Goal: Find specific fact: Find specific fact

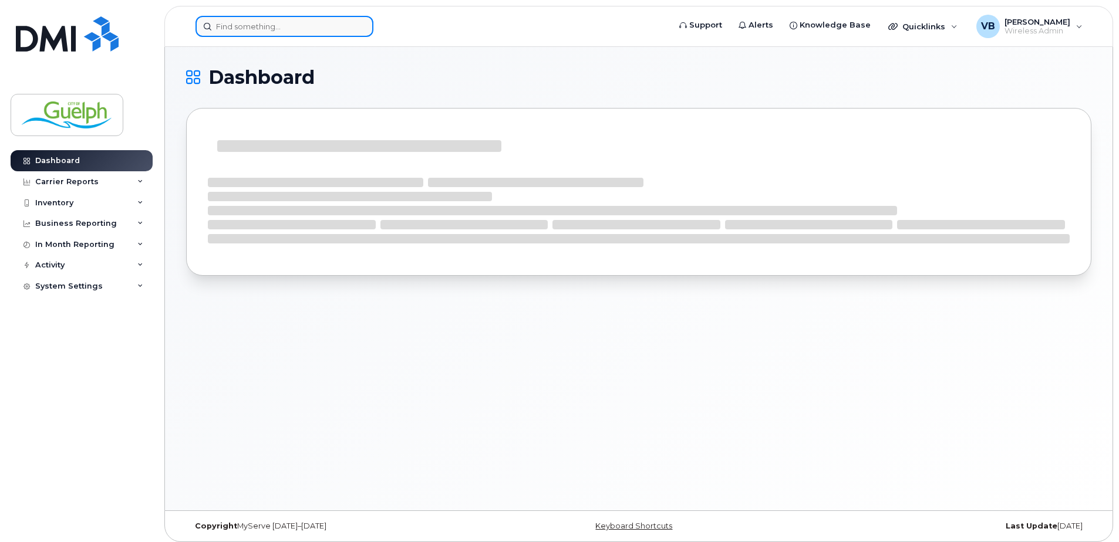
click at [258, 25] on input at bounding box center [284, 26] width 178 height 21
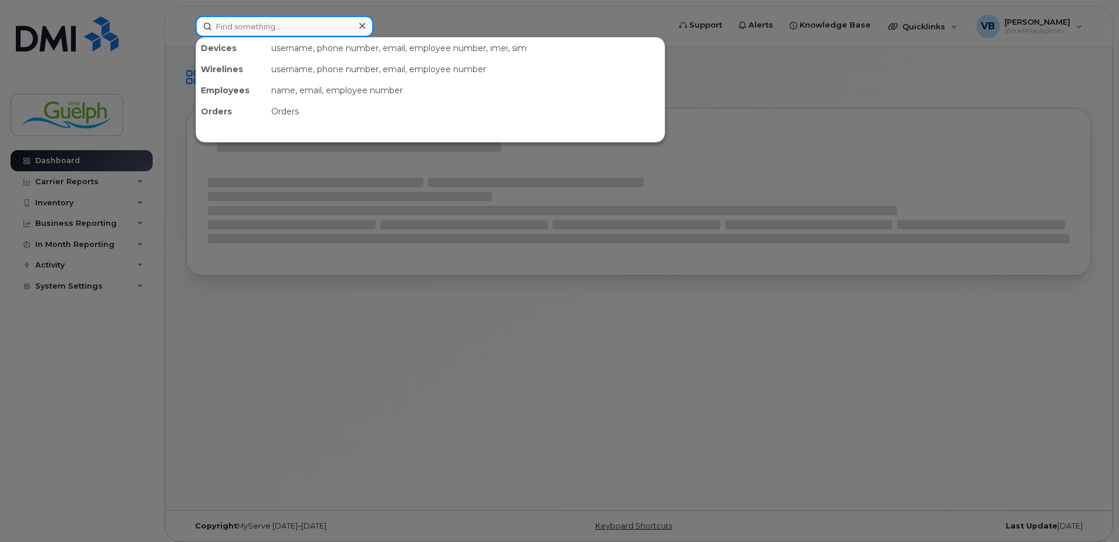
paste input "2263320949"
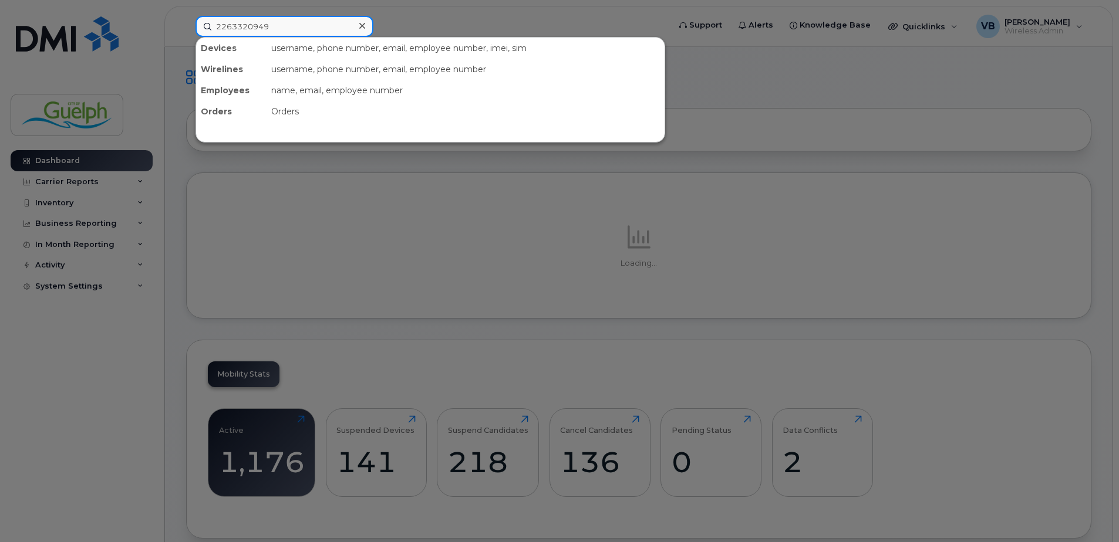
type input "2263320949"
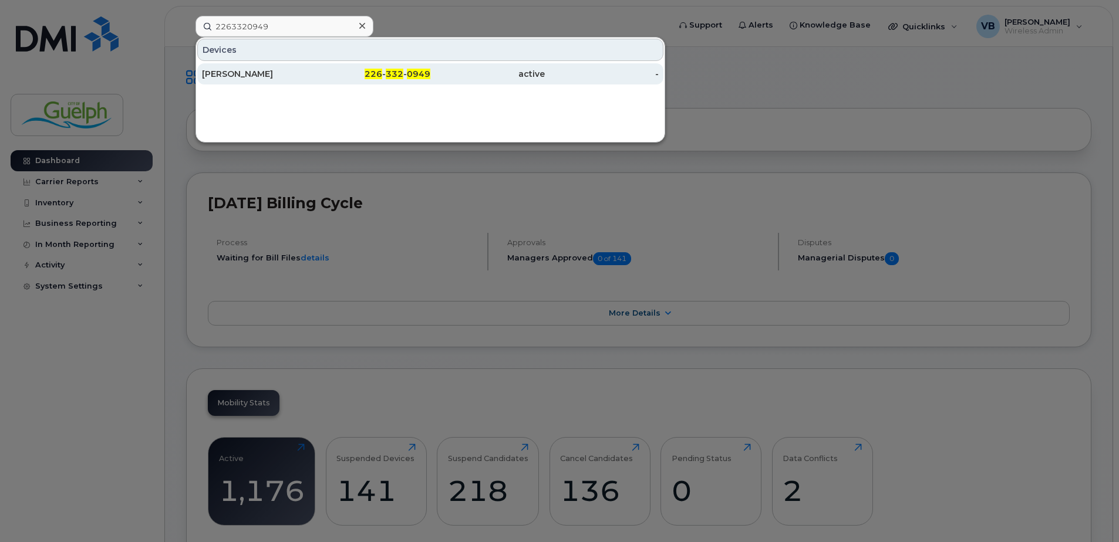
click at [376, 70] on span "226" at bounding box center [374, 74] width 18 height 11
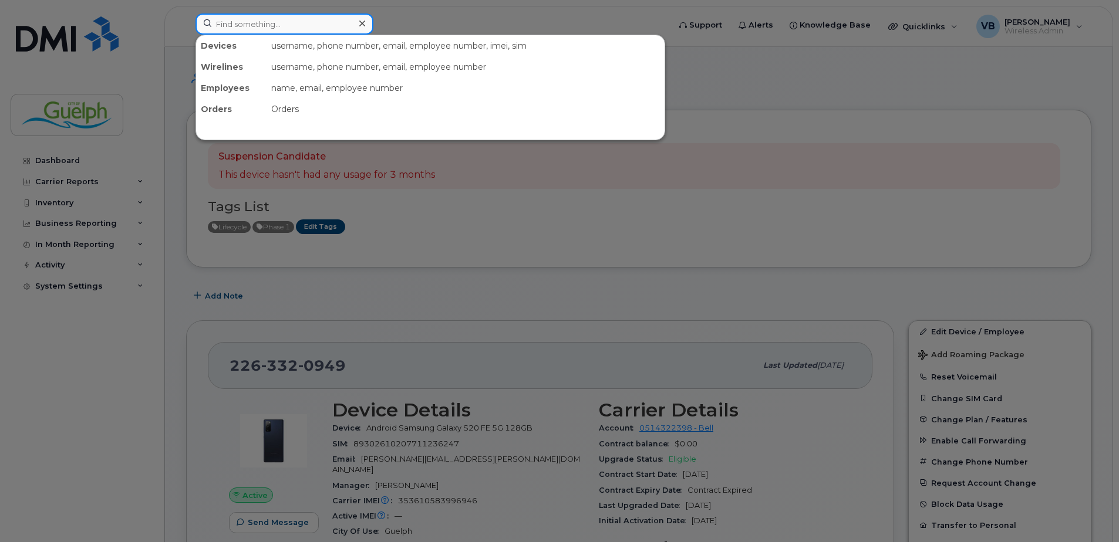
click at [284, 29] on input at bounding box center [284, 24] width 178 height 21
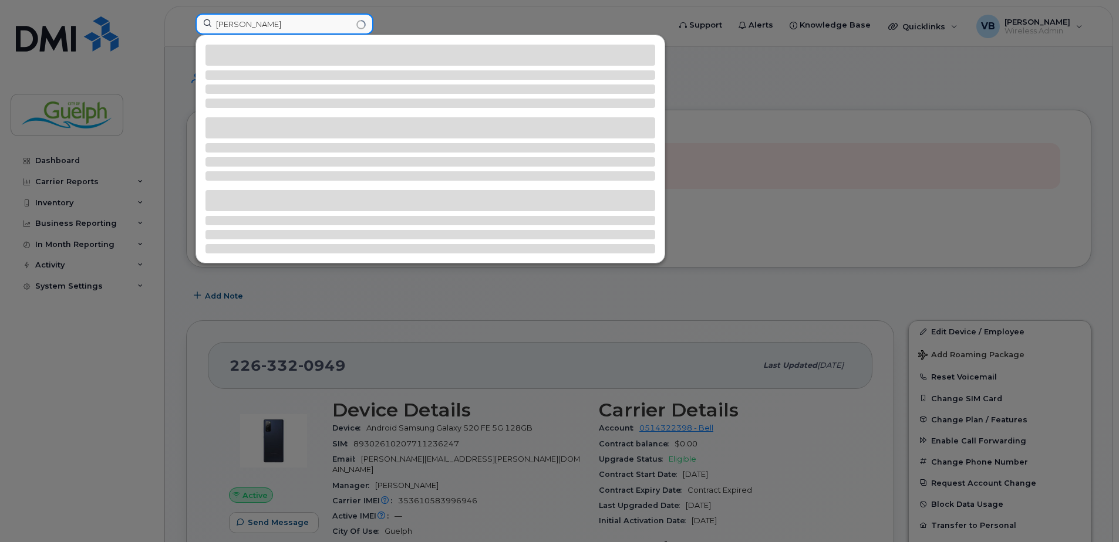
type input "[PERSON_NAME]"
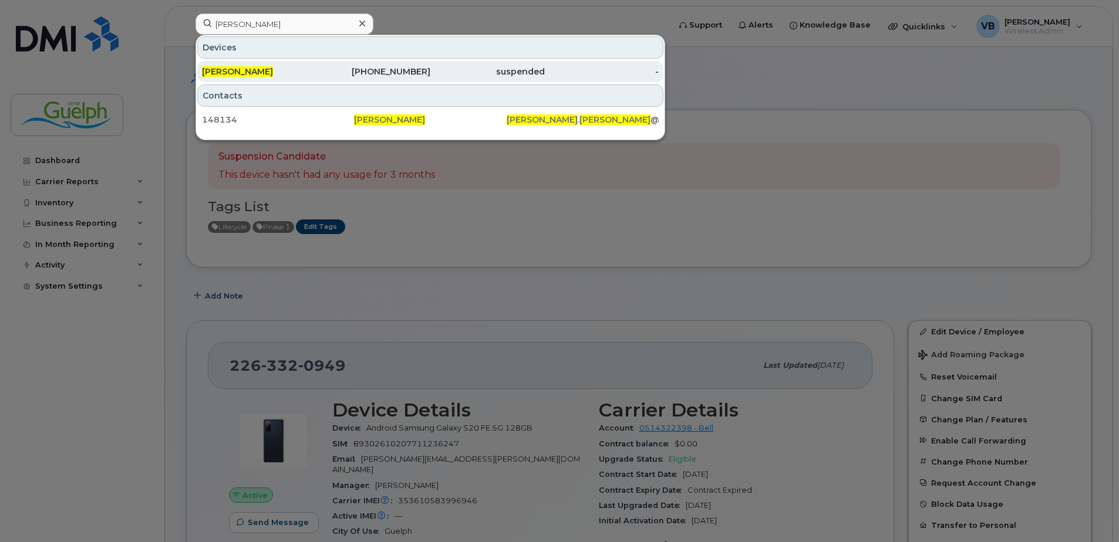
click at [363, 72] on div "[PHONE_NUMBER]" at bounding box center [373, 72] width 114 height 12
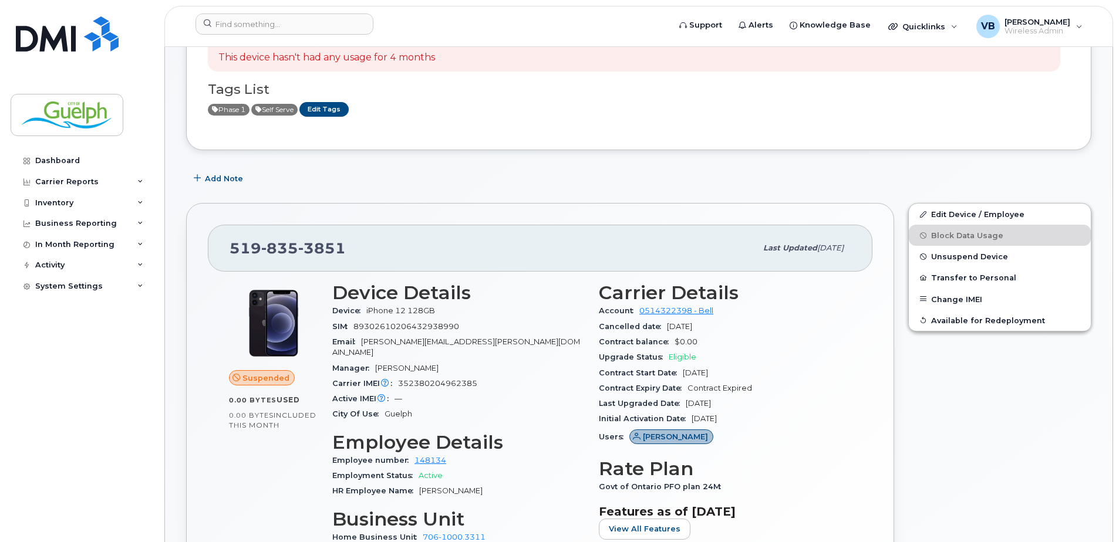
scroll to position [176, 0]
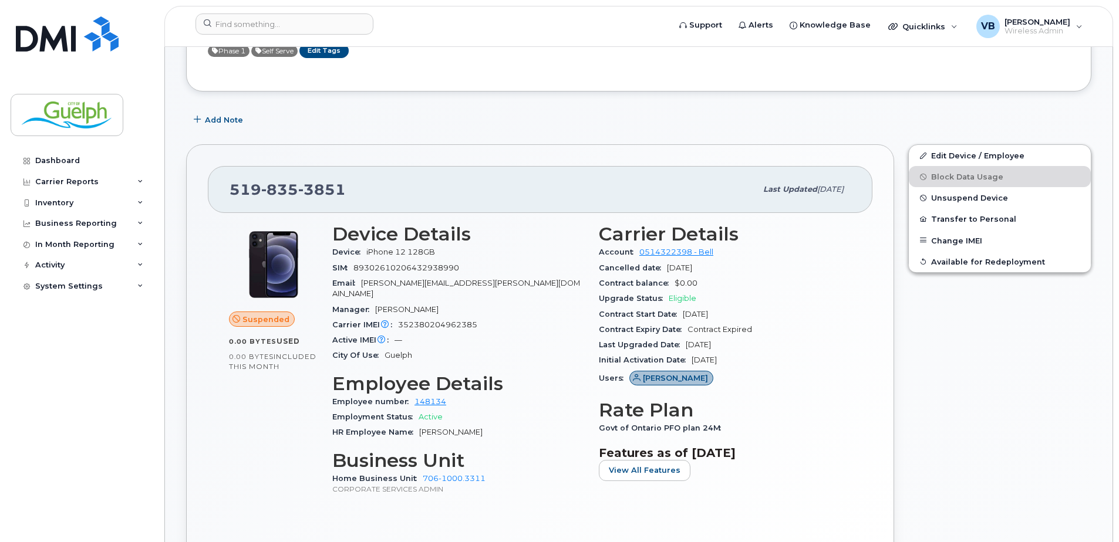
click at [467, 302] on div "Manager Tara Baker" at bounding box center [458, 309] width 252 height 15
click at [461, 272] on div "SIM 89302610206432938990" at bounding box center [458, 268] width 252 height 15
